Goal: Task Accomplishment & Management: Manage account settings

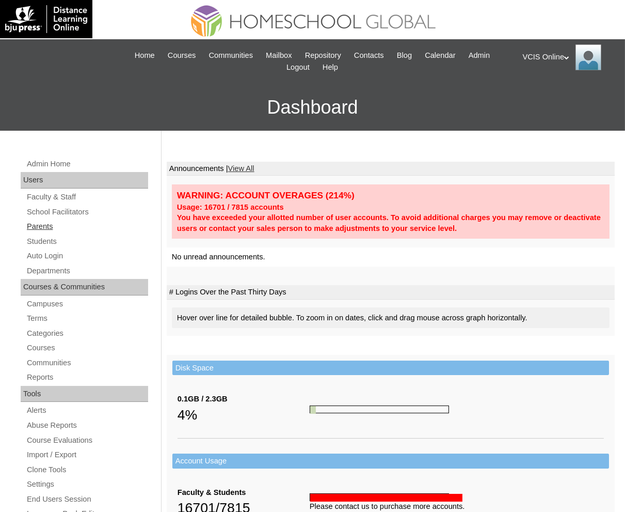
click at [44, 226] on link "Parents" at bounding box center [87, 226] width 122 height 13
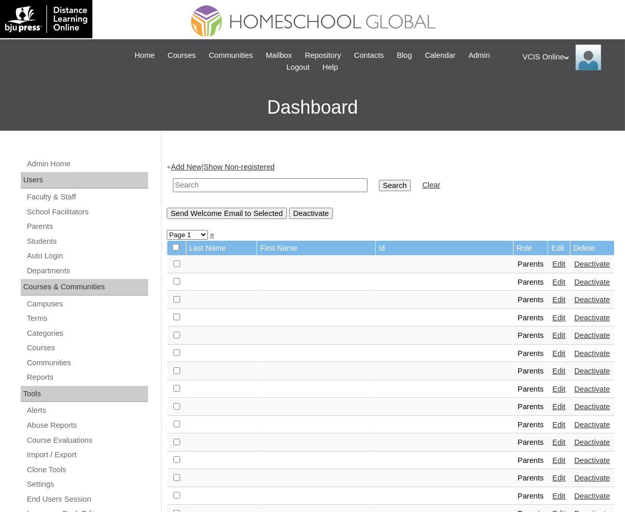
click at [224, 184] on input "text" at bounding box center [270, 185] width 195 height 14
paste input "VCIS002-5B-PA2025"
type input "VCIS002-5B-PA2025"
click at [379, 180] on input "Search" at bounding box center [395, 185] width 32 height 11
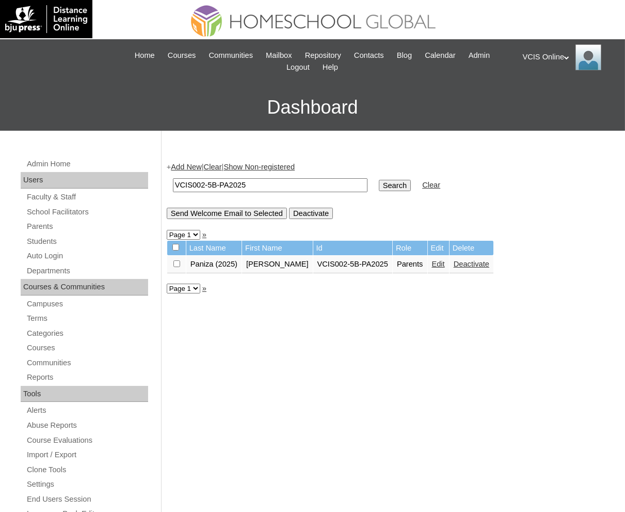
click at [432, 261] on link "Edit" at bounding box center [438, 264] width 13 height 8
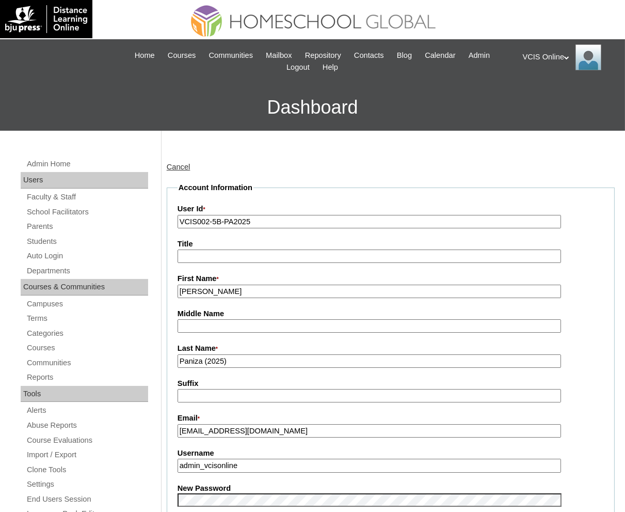
paste input ""rpaniza2025 ""
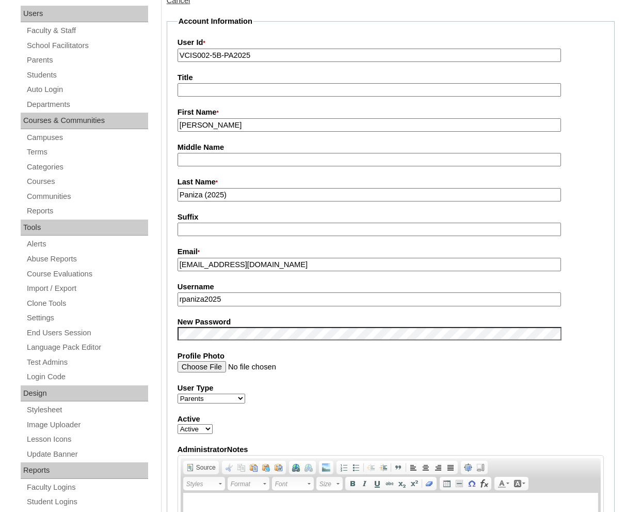
scroll to position [236, 0]
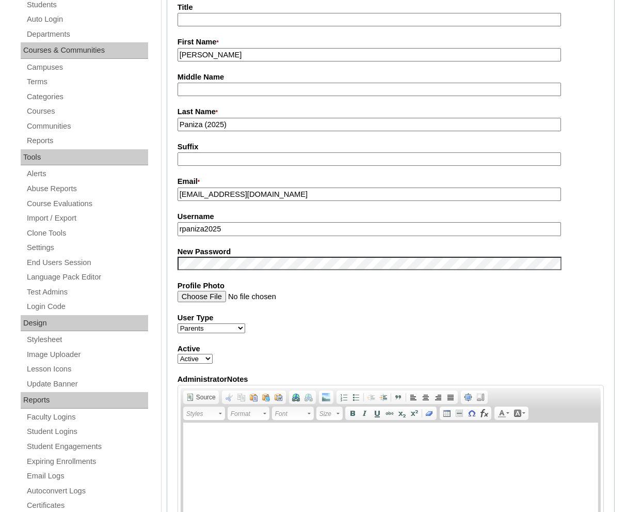
type input "rpaniza2025"
click at [580, 283] on label "Profile Photo" at bounding box center [391, 285] width 426 height 11
click at [562, 291] on input "Profile Photo" at bounding box center [370, 296] width 384 height 11
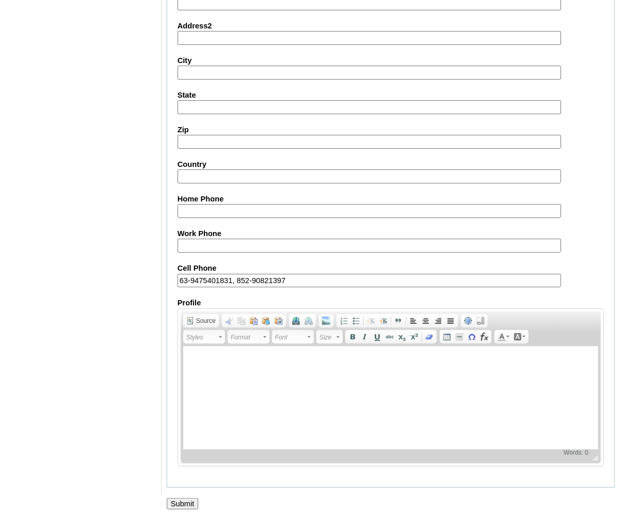
click at [187, 498] on input "Submit" at bounding box center [183, 503] width 32 height 11
